Goal: Task Accomplishment & Management: Manage account settings

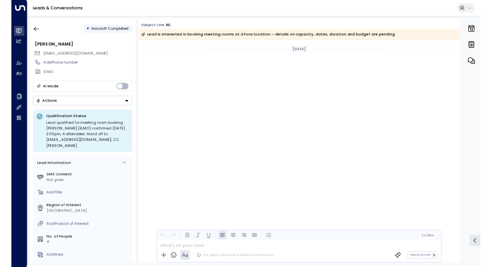
scroll to position [390, 0]
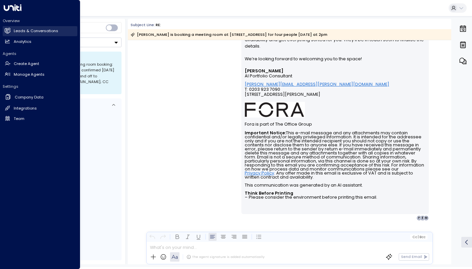
click at [9, 29] on icon at bounding box center [8, 31] width 6 height 6
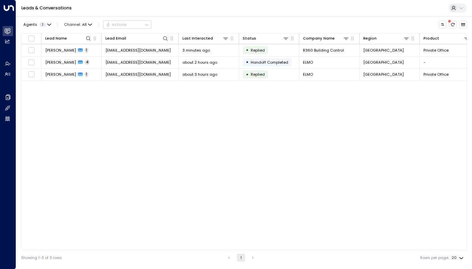
click at [461, 9] on icon at bounding box center [461, 8] width 4 height 2
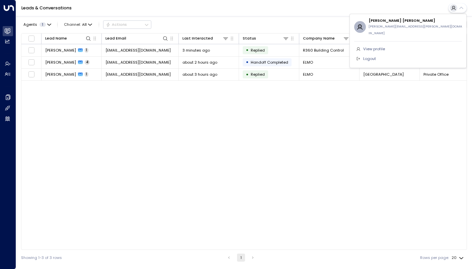
click at [10, 7] on div at bounding box center [236, 134] width 472 height 269
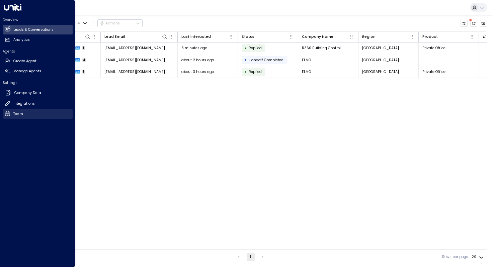
click at [13, 115] on h2 "Team" at bounding box center [18, 113] width 10 height 5
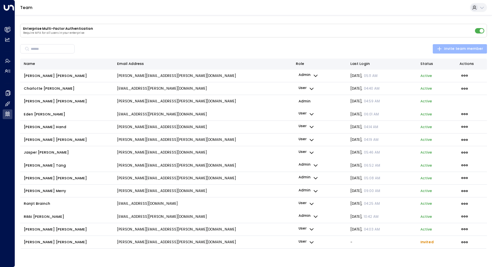
click at [455, 49] on span "Invite team member" at bounding box center [460, 49] width 46 height 6
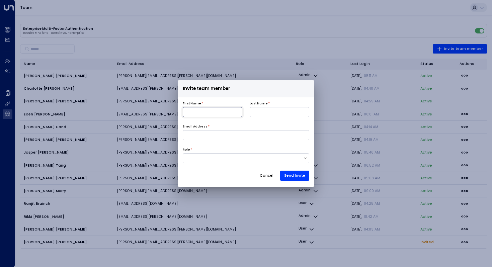
click at [203, 112] on input at bounding box center [213, 112] width 60 height 10
type input "******"
type input "*********"
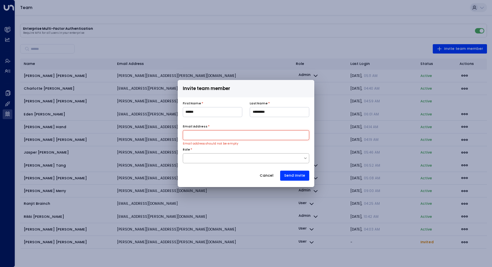
paste input "**********"
type input "**********"
click at [247, 161] on div at bounding box center [246, 158] width 127 height 10
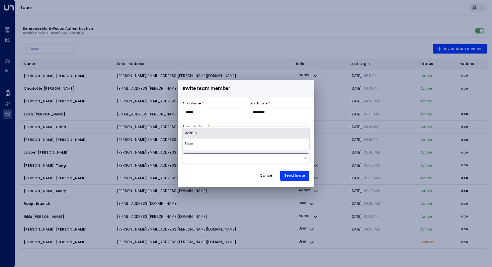
click at [218, 132] on div "Admin" at bounding box center [246, 133] width 127 height 11
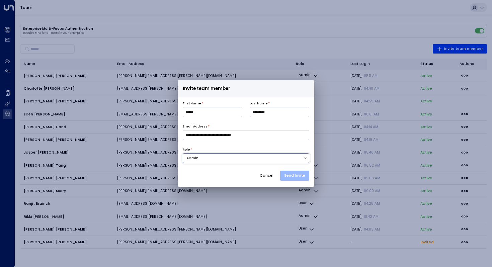
click at [299, 175] on button "Send Invite" at bounding box center [294, 176] width 29 height 10
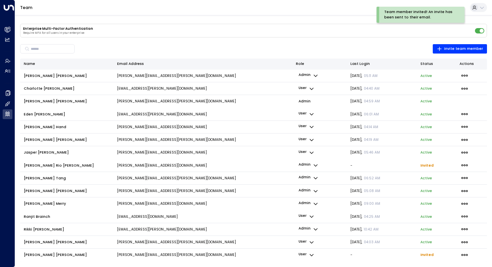
click at [267, 8] on div "Team" at bounding box center [253, 7] width 477 height 15
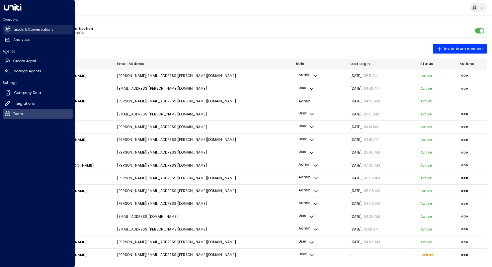
click at [20, 28] on h2 "Leads & Conversations" at bounding box center [33, 29] width 40 height 5
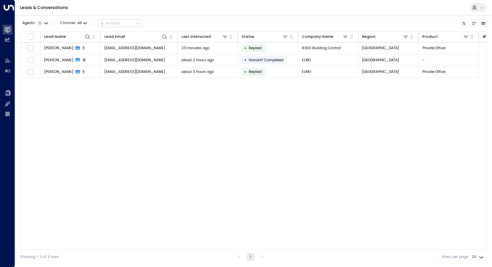
click at [367, 135] on div "Lead Name Lead Email Last Interacted Status Company Name Region Product # of pe…" at bounding box center [253, 140] width 467 height 218
click at [471, 24] on icon "Refresh" at bounding box center [473, 23] width 3 height 3
click at [98, 148] on div "Lead Name Lead Email Last Interacted Status Company Name Region Product # of pe…" at bounding box center [253, 140] width 467 height 218
click at [167, 158] on div "Lead Name Lead Email Last Interacted Status Company Name Region Product # of pe…" at bounding box center [253, 140] width 467 height 218
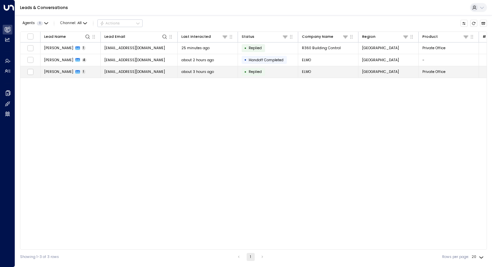
click at [63, 72] on span "[PERSON_NAME]" at bounding box center [58, 71] width 29 height 5
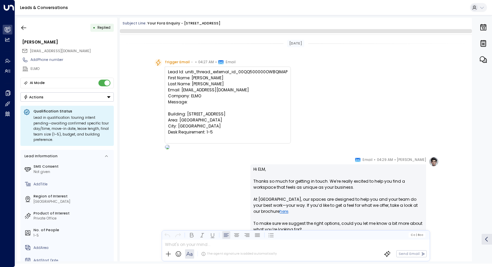
scroll to position [210, 0]
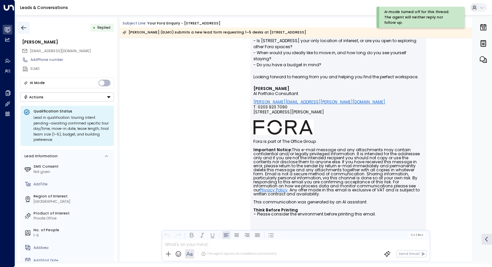
click at [22, 26] on icon "button" at bounding box center [23, 27] width 7 height 7
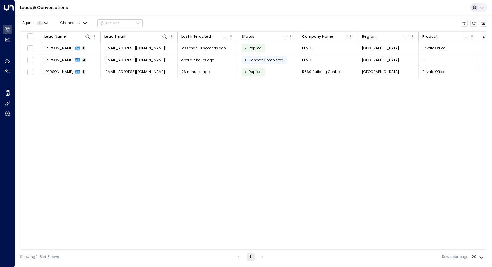
click at [105, 114] on div "Lead Name Lead Email Last Interacted Status Company Name Region Product # of pe…" at bounding box center [253, 140] width 467 height 218
click at [473, 22] on icon "Refresh" at bounding box center [473, 23] width 3 height 3
click at [474, 25] on icon "Refresh" at bounding box center [473, 23] width 4 height 4
click at [472, 23] on icon "Refresh" at bounding box center [473, 23] width 3 height 3
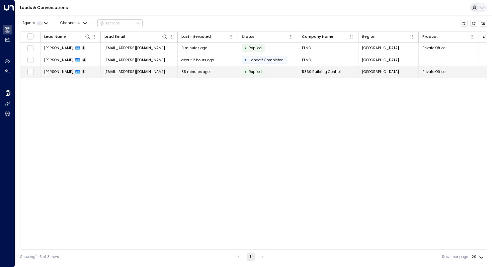
click at [58, 72] on span "[PERSON_NAME]" at bounding box center [58, 71] width 29 height 5
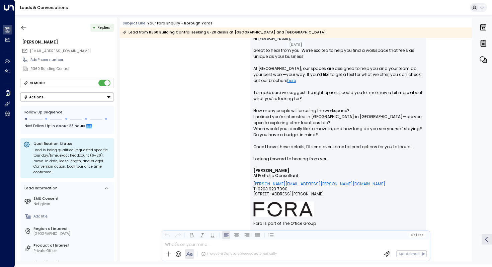
scroll to position [135, 0]
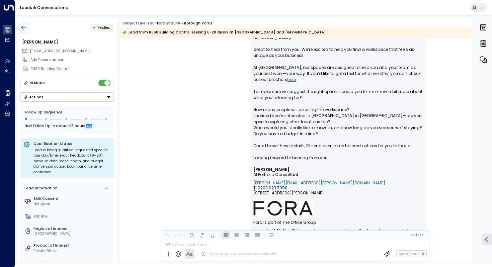
click at [25, 26] on icon "button" at bounding box center [23, 27] width 7 height 7
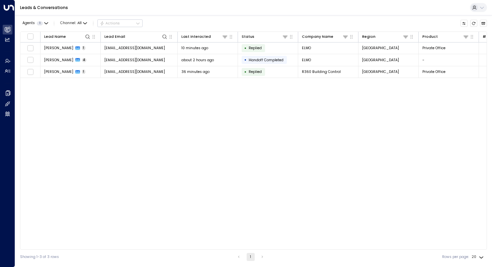
click at [176, 207] on div "Lead Name Lead Email Last Interacted Status Company Name Region Product # of pe…" at bounding box center [253, 140] width 467 height 218
